Goal: Transaction & Acquisition: Purchase product/service

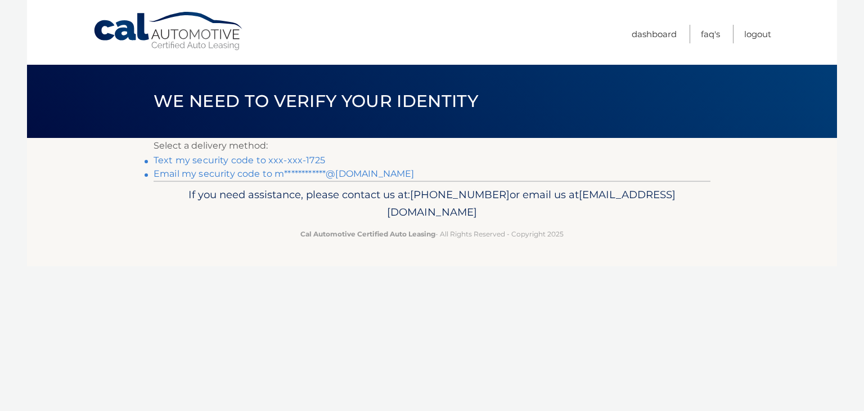
click at [303, 159] on link "Text my security code to xxx-xxx-1725" at bounding box center [240, 160] width 172 height 11
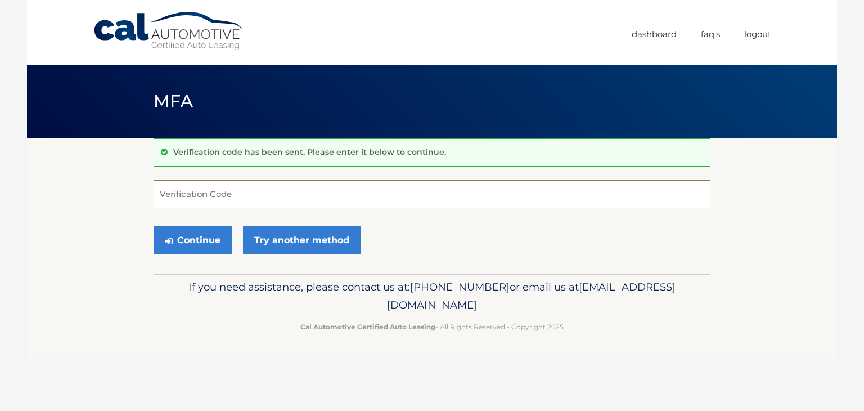
click at [202, 195] on input "Verification Code" at bounding box center [432, 194] width 557 height 28
type input "429003"
click at [196, 238] on button "Continue" at bounding box center [193, 240] width 78 height 28
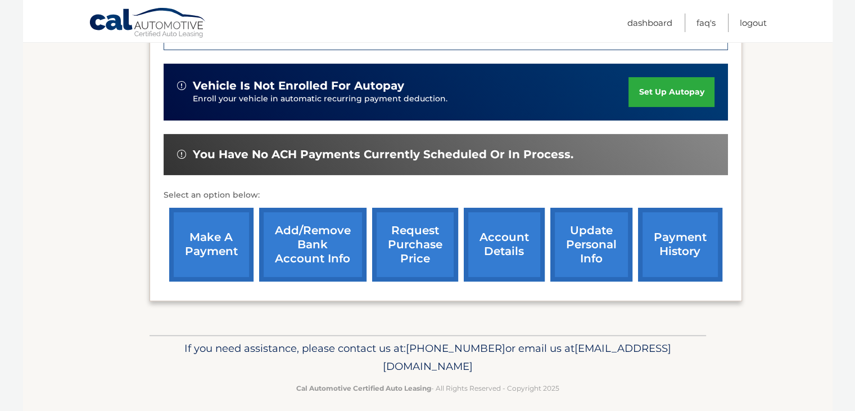
scroll to position [339, 0]
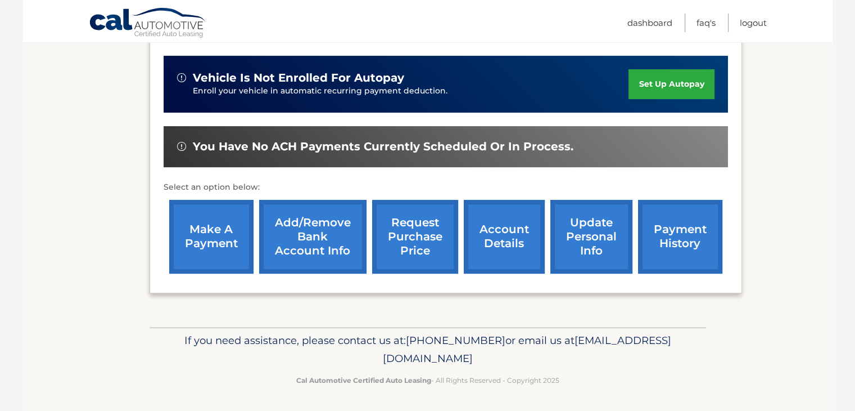
click at [209, 245] on link "make a payment" at bounding box center [211, 237] width 84 height 74
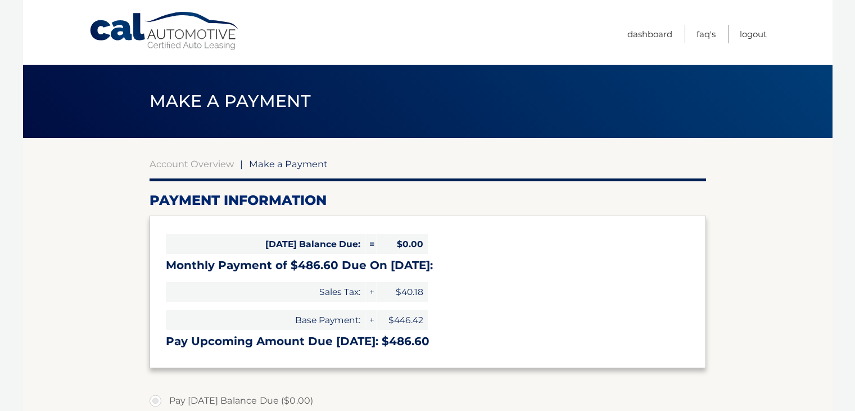
select select "YTk2YjRhMzItMjBlYS00YTRlLWE2ZTQtODI5YTBkNzkxMTYx"
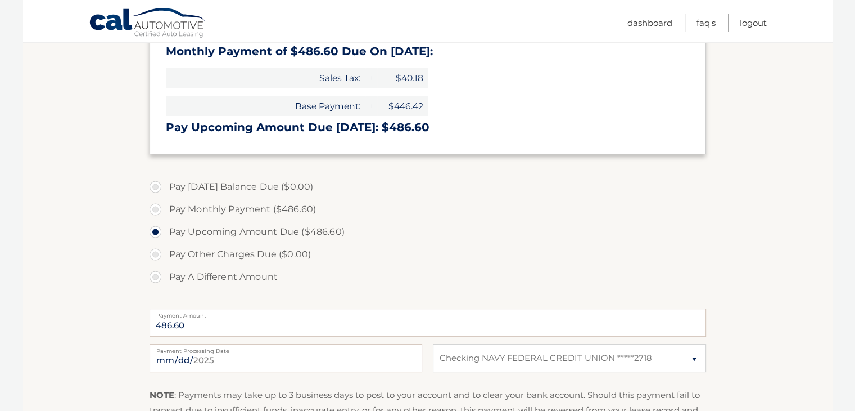
scroll to position [281, 0]
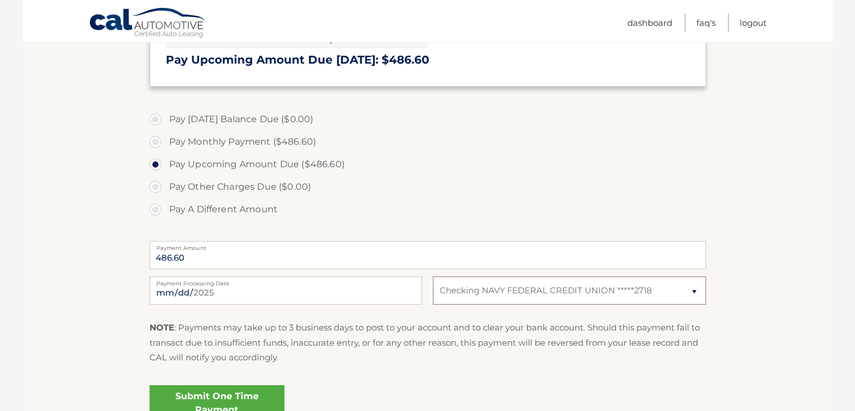
click at [688, 291] on select "Select Bank Account Checking NAVY FEDERAL CREDIT UNION *****2718" at bounding box center [569, 290] width 273 height 28
click at [812, 357] on section "Account Overview | Make a Payment Payment Information Today's Balance Due: = $0…" at bounding box center [428, 147] width 810 height 580
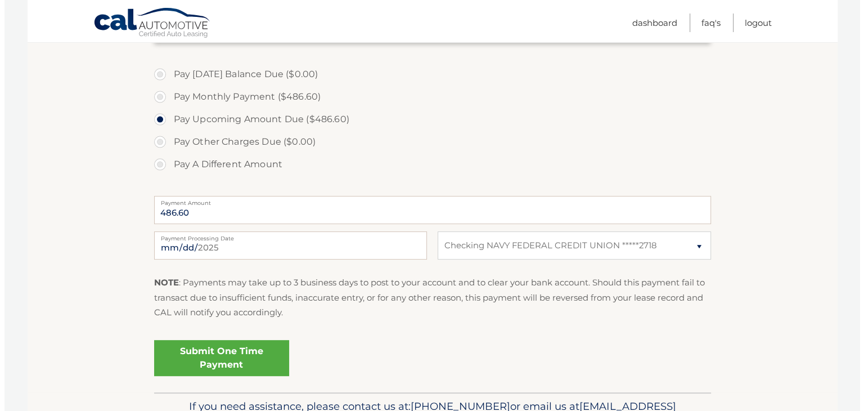
scroll to position [393, 0]
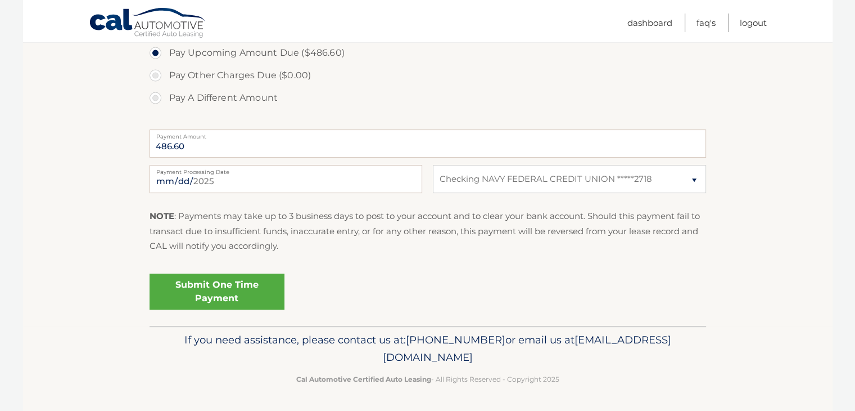
click at [193, 298] on link "Submit One Time Payment" at bounding box center [217, 291] width 135 height 36
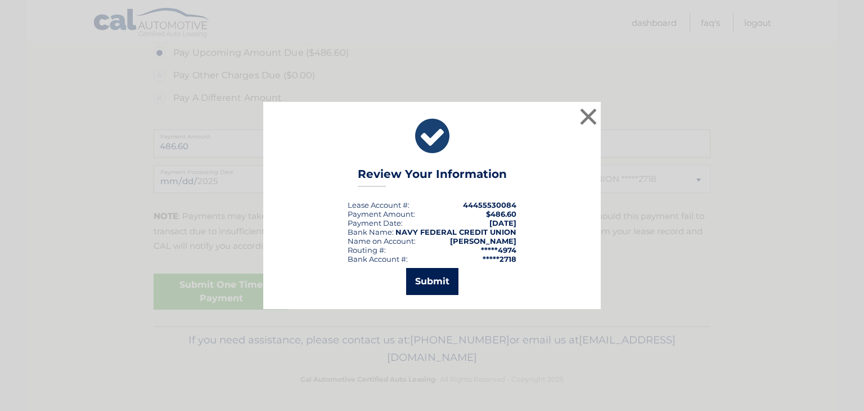
click at [426, 282] on button "Submit" at bounding box center [432, 281] width 52 height 27
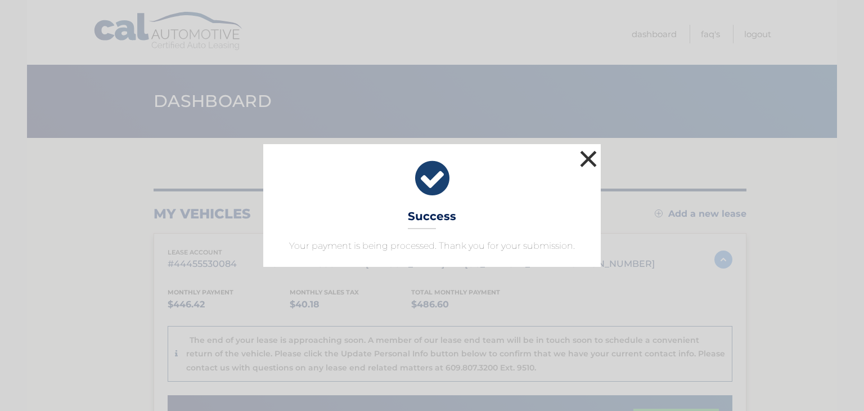
click at [586, 160] on button "×" at bounding box center [588, 158] width 22 height 22
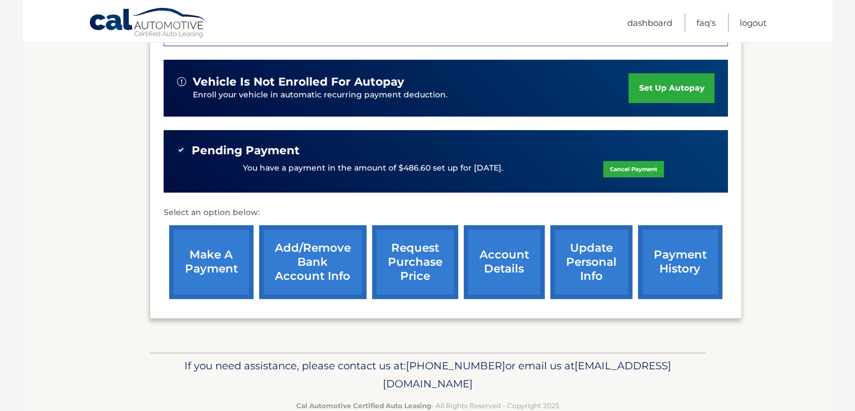
scroll to position [337, 0]
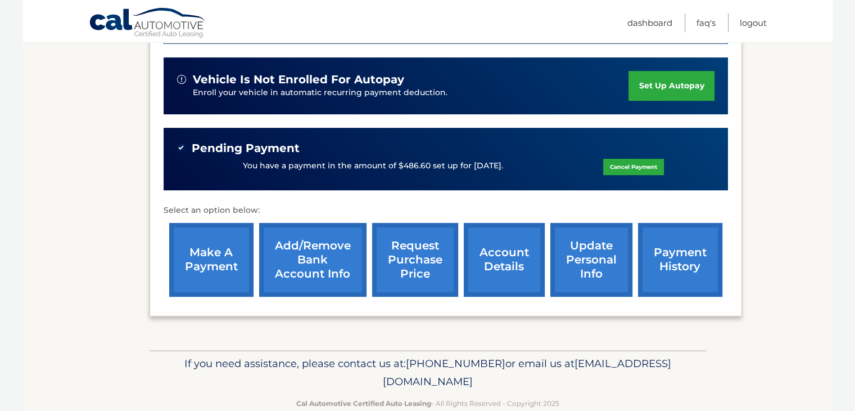
click at [665, 260] on link "payment history" at bounding box center [680, 260] width 84 height 74
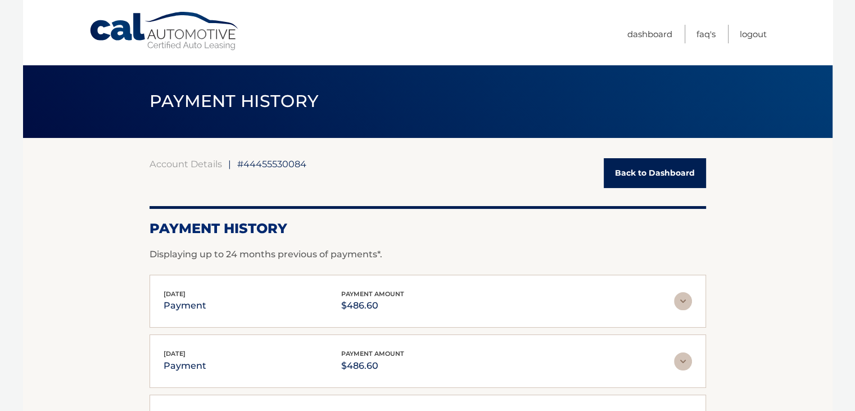
click at [634, 168] on link "Back to Dashboard" at bounding box center [655, 173] width 102 height 30
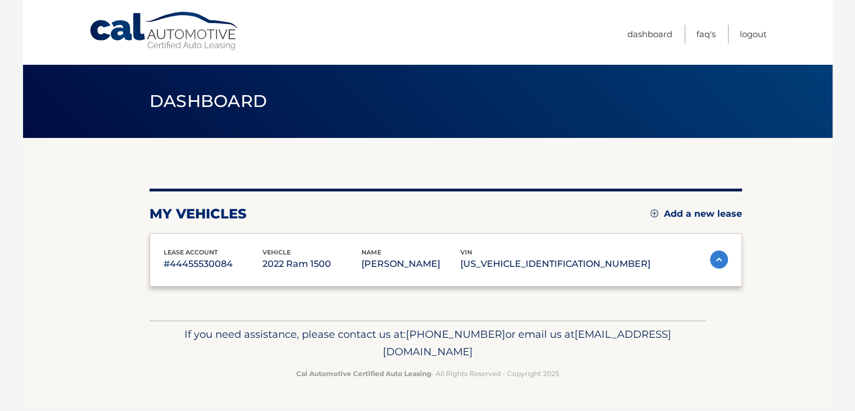
drag, startPoint x: 0, startPoint y: 0, endPoint x: 641, endPoint y: 180, distance: 665.9
click at [641, 180] on div "my vehicles Add a new lease lease account #44455530084 vehicle 2022 Ram 1500 na…" at bounding box center [446, 229] width 593 height 182
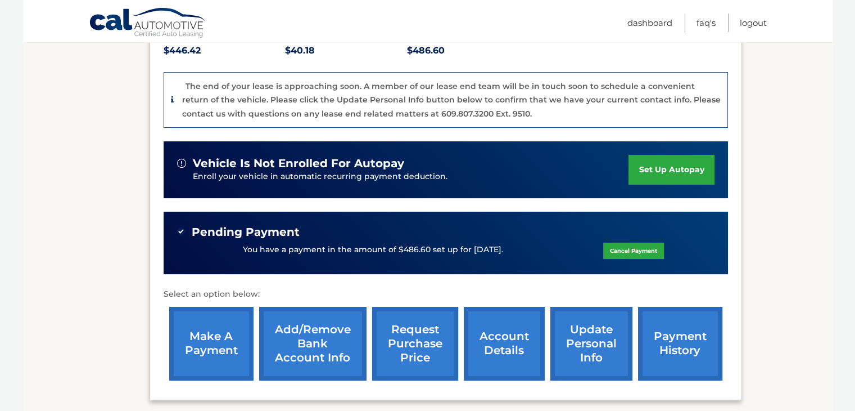
scroll to position [281, 0]
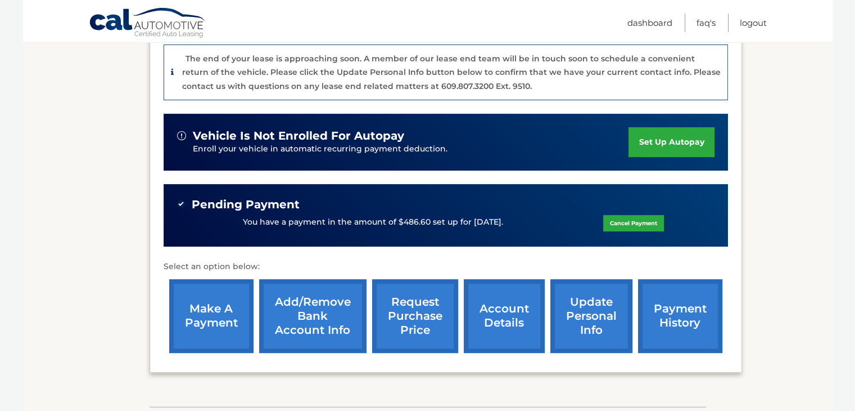
click at [792, 220] on section "my vehicles Add a new lease lease account #44455530084 vehicle 2022 Ram 1500 na…" at bounding box center [428, 131] width 810 height 549
